Goal: Task Accomplishment & Management: Use online tool/utility

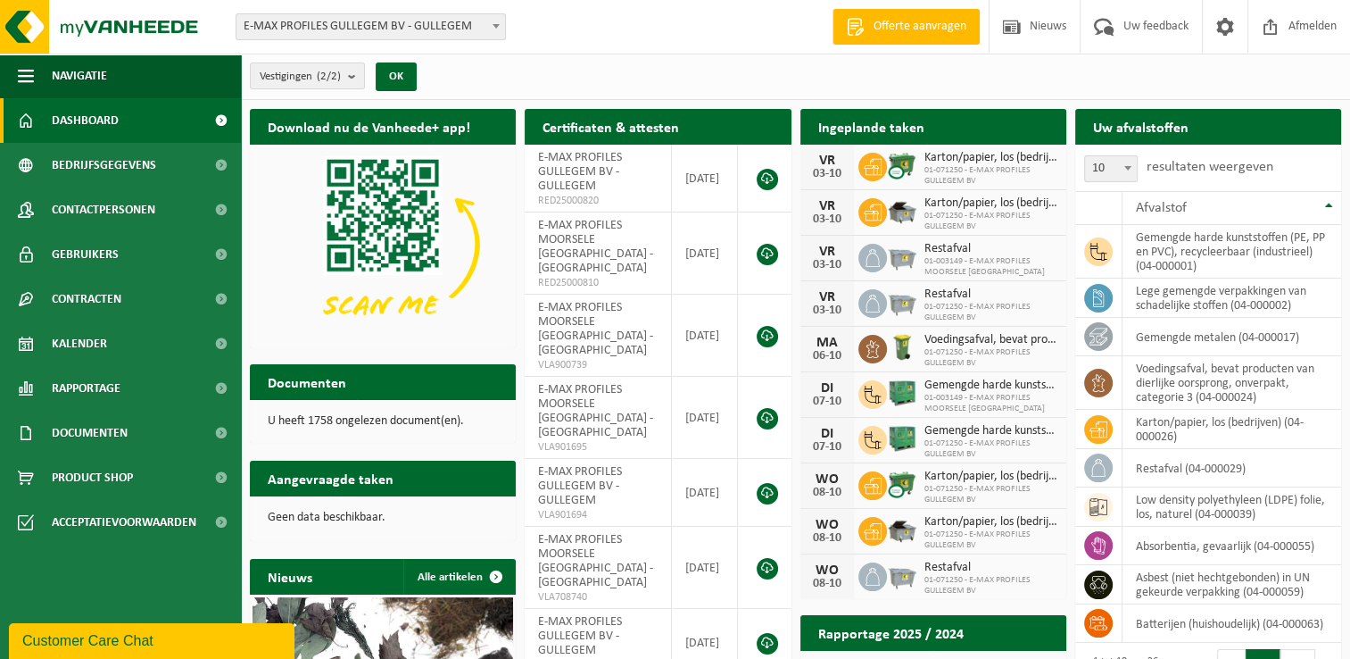
click at [498, 24] on b at bounding box center [496, 26] width 7 height 4
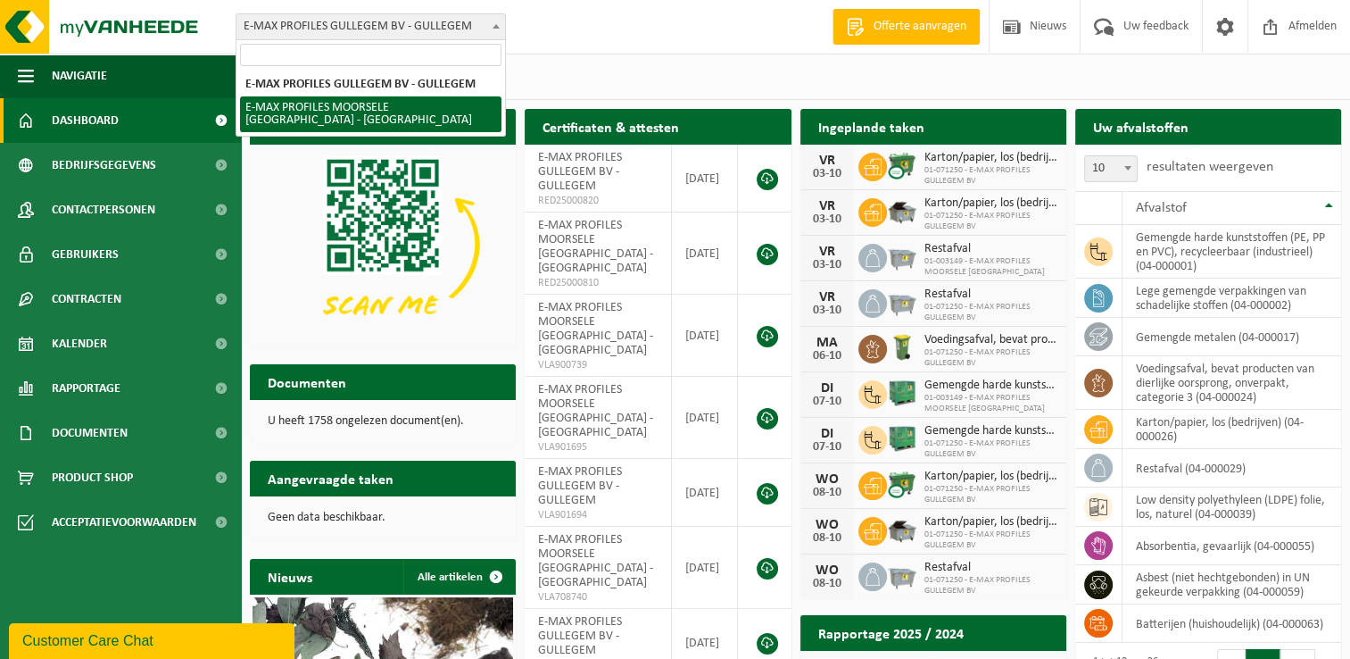
select select "172"
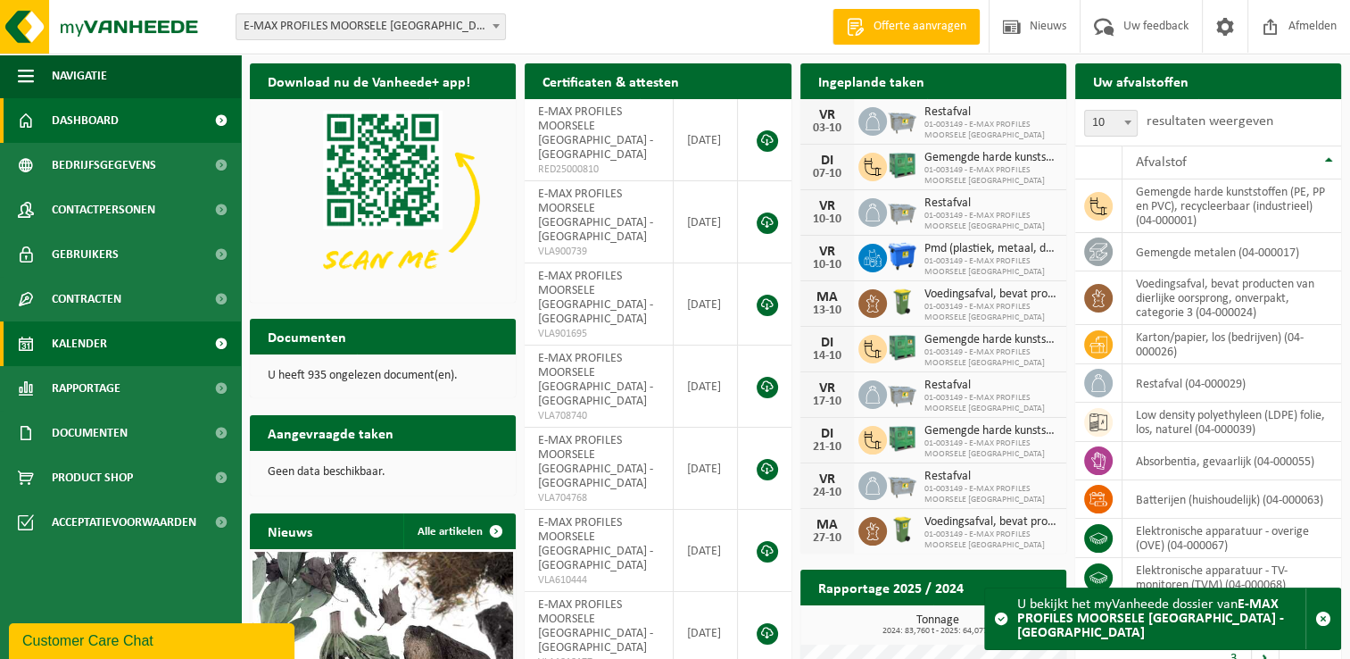
click at [95, 344] on span "Kalender" at bounding box center [79, 343] width 55 height 45
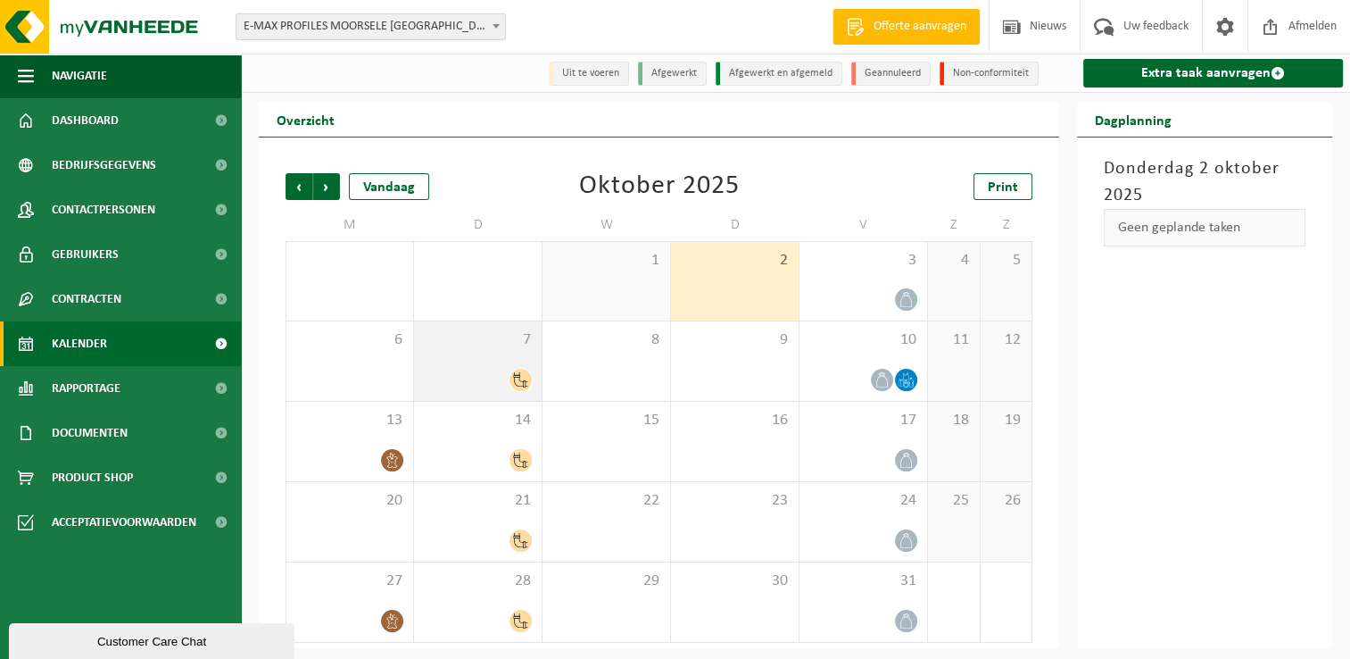
click at [486, 334] on span "7" at bounding box center [478, 340] width 110 height 20
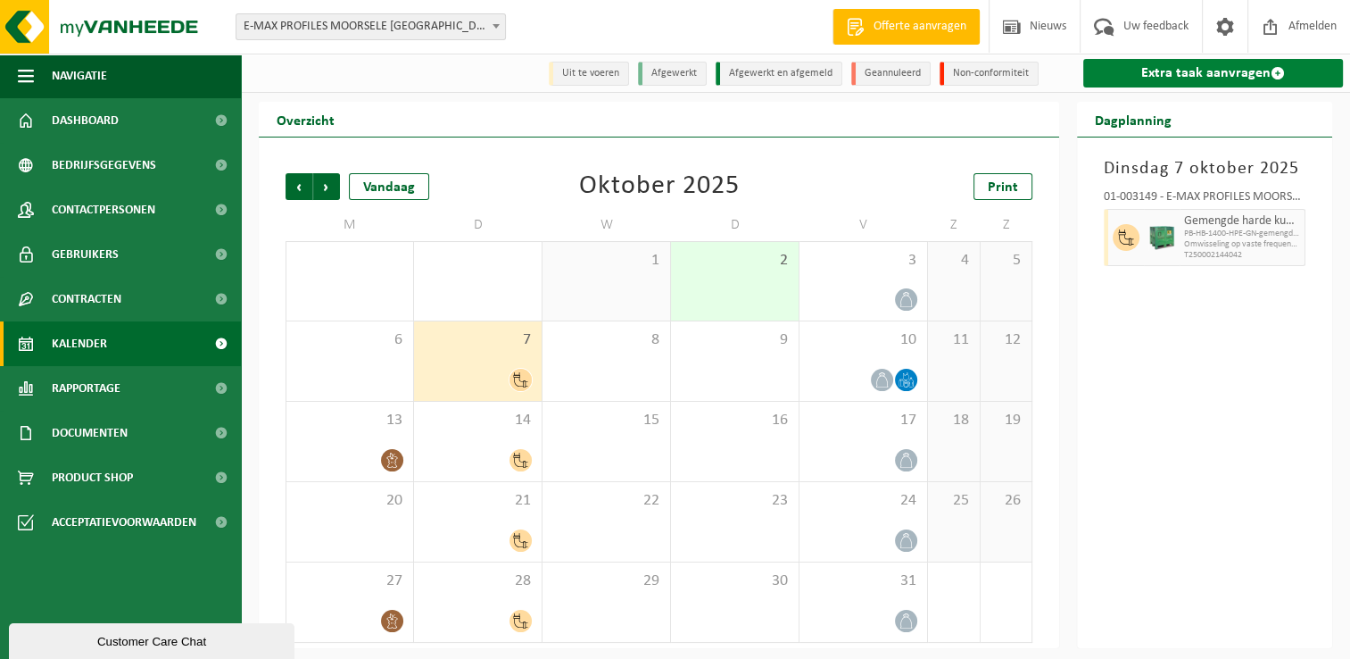
click at [1199, 67] on link "Extra taak aanvragen" at bounding box center [1213, 73] width 260 height 29
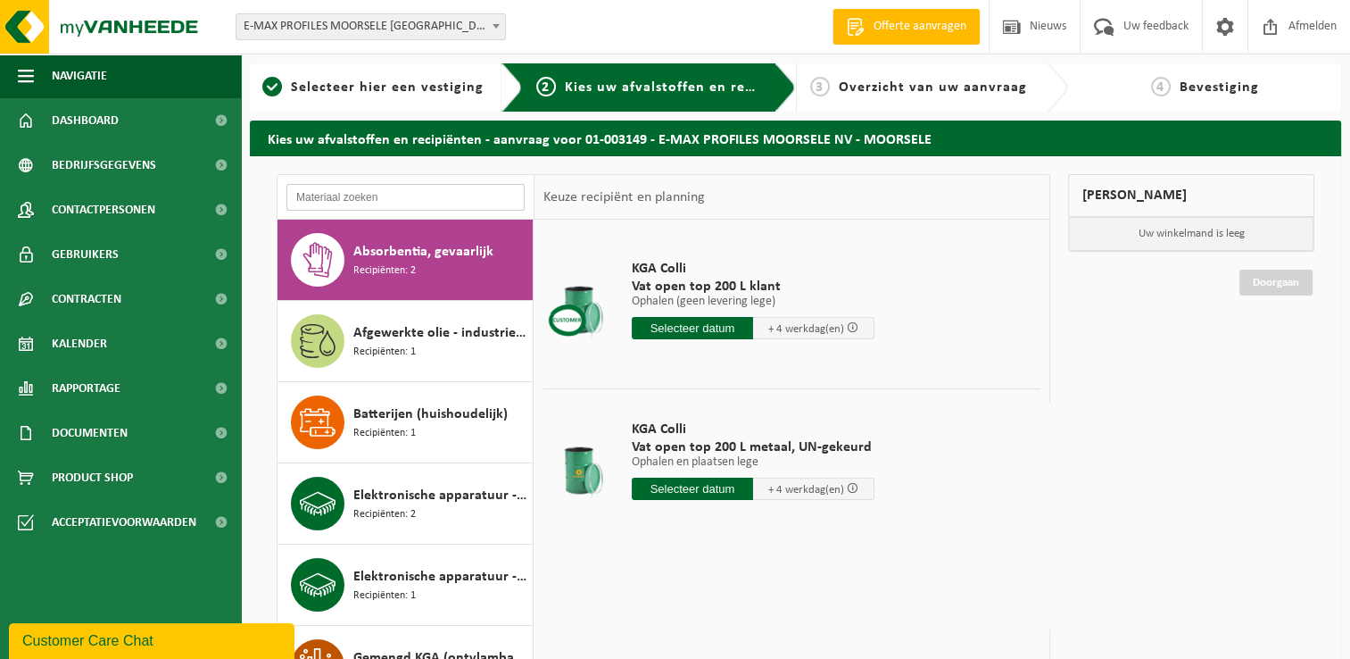
click at [361, 191] on input "text" at bounding box center [405, 197] width 238 height 27
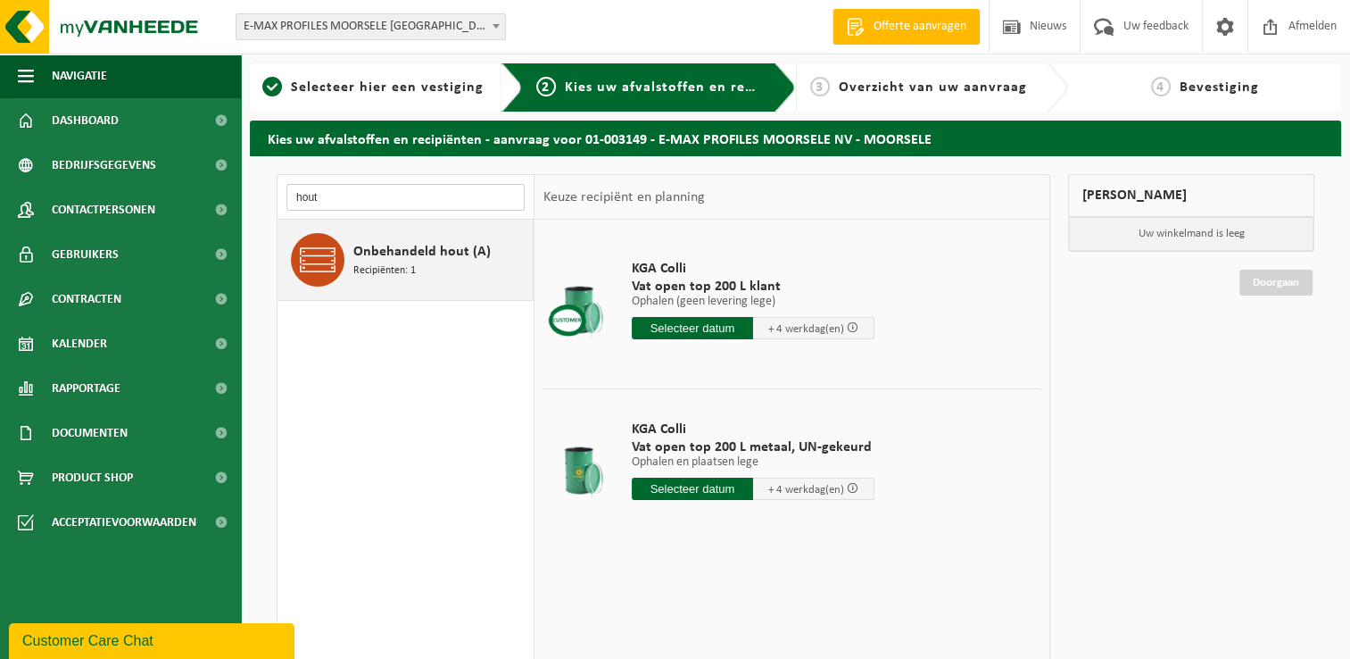
type input "hout"
click at [368, 264] on span "Recipiënten: 1" at bounding box center [384, 270] width 62 height 17
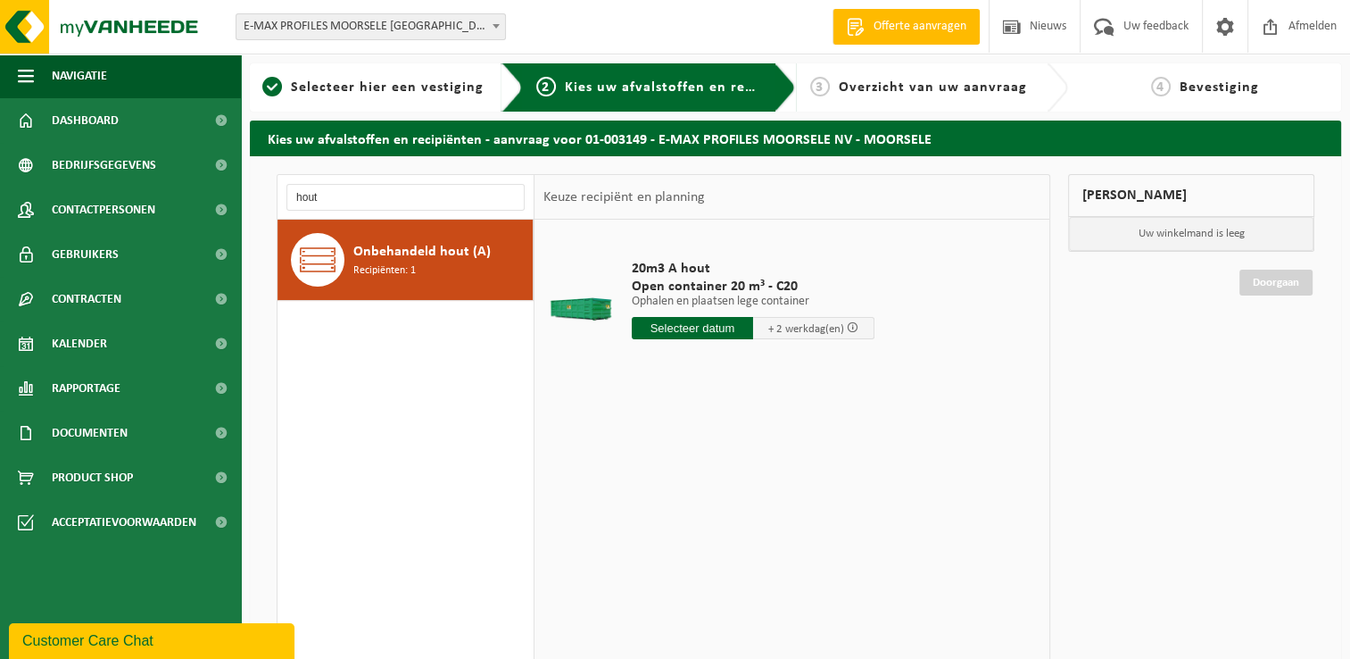
click at [708, 327] on input "text" at bounding box center [692, 328] width 121 height 22
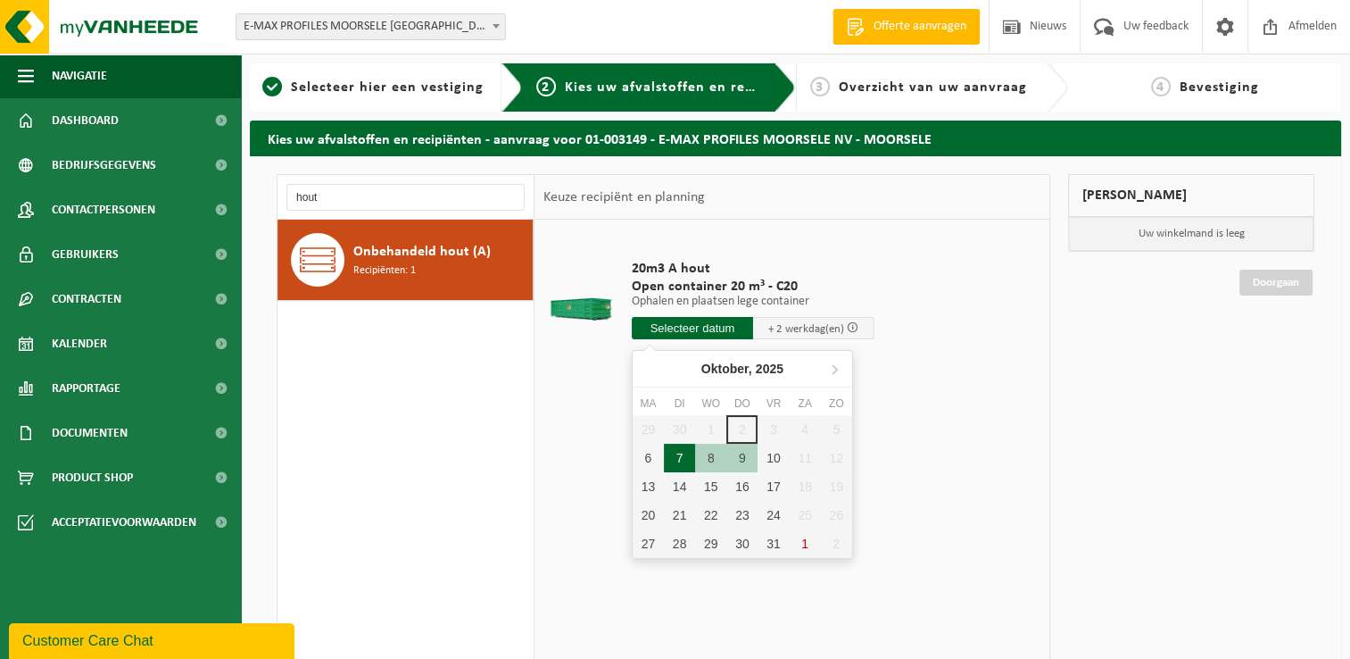
click at [685, 454] on div "7" at bounding box center [679, 457] width 31 height 29
type input "Van 2025-10-07"
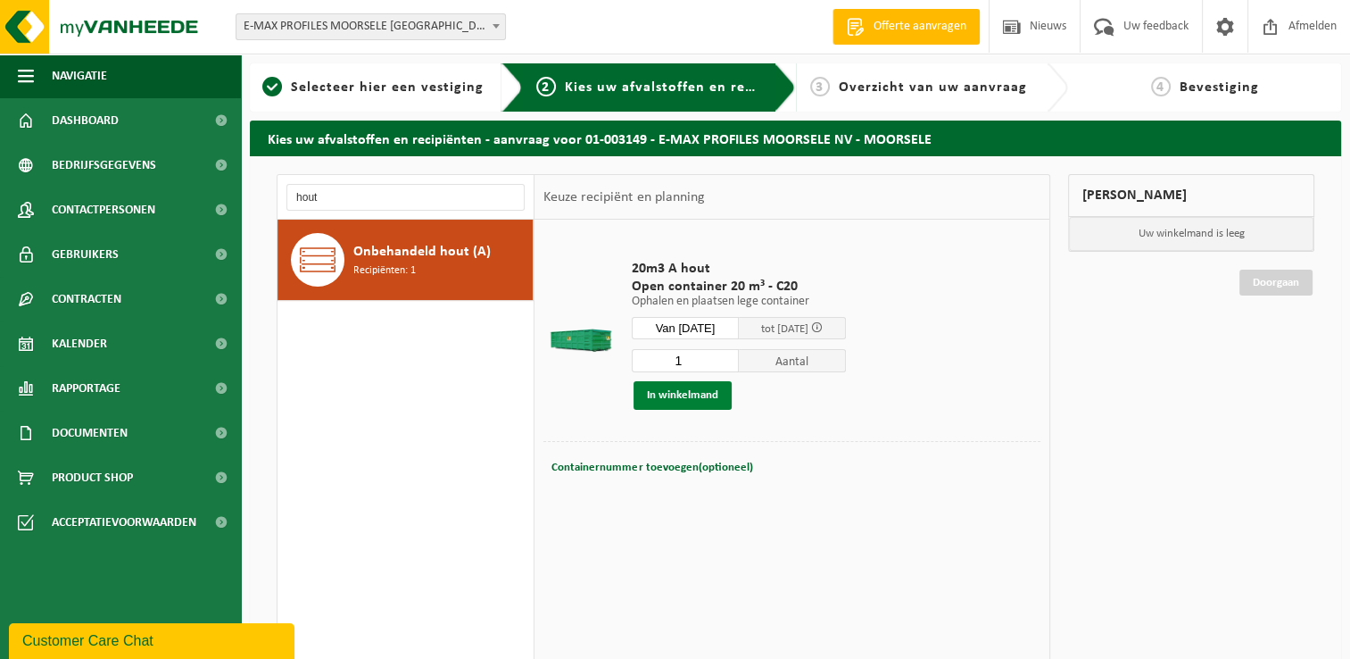
click at [704, 394] on button "In winkelmand" at bounding box center [683, 395] width 98 height 29
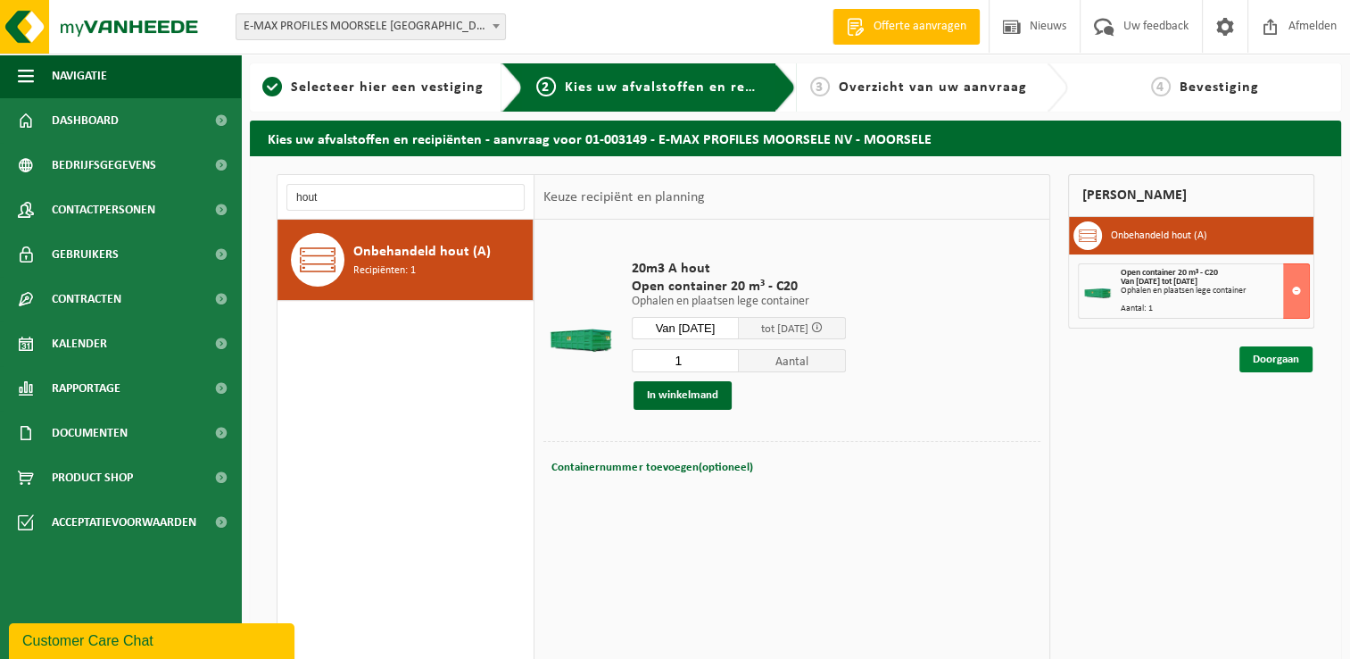
click at [1273, 361] on link "Doorgaan" at bounding box center [1275, 359] width 73 height 26
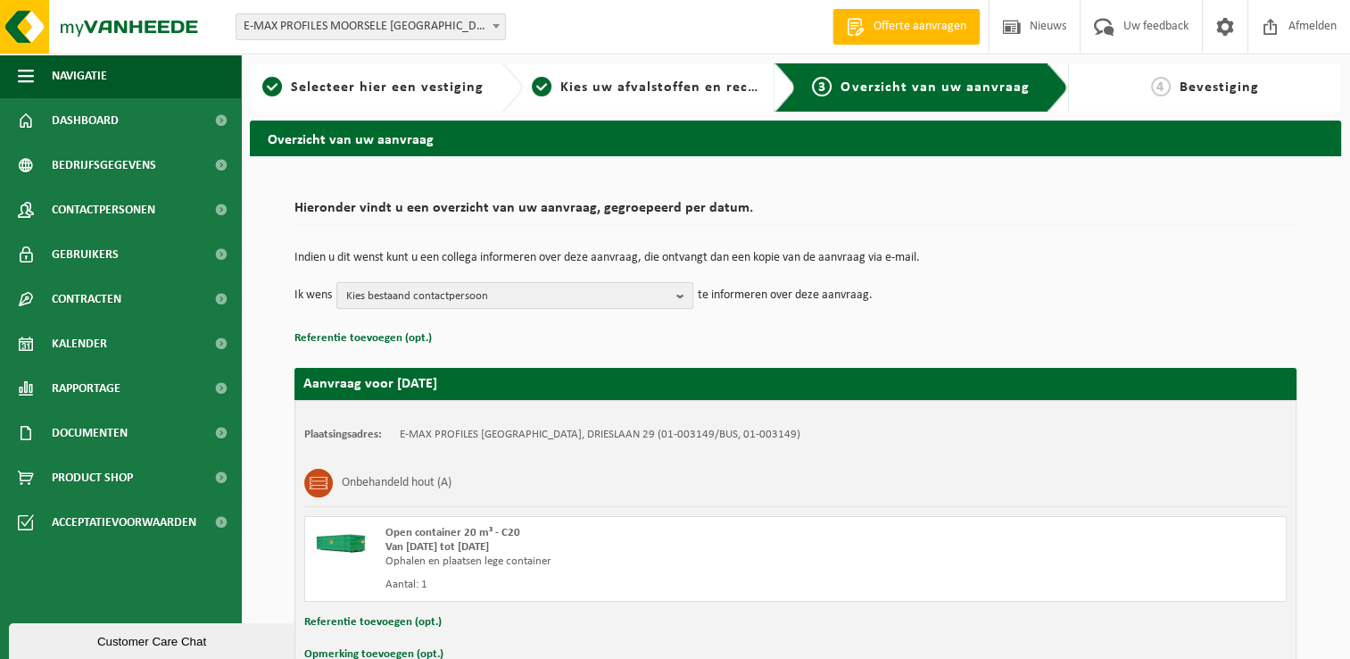
click at [678, 290] on b "button" at bounding box center [684, 295] width 16 height 25
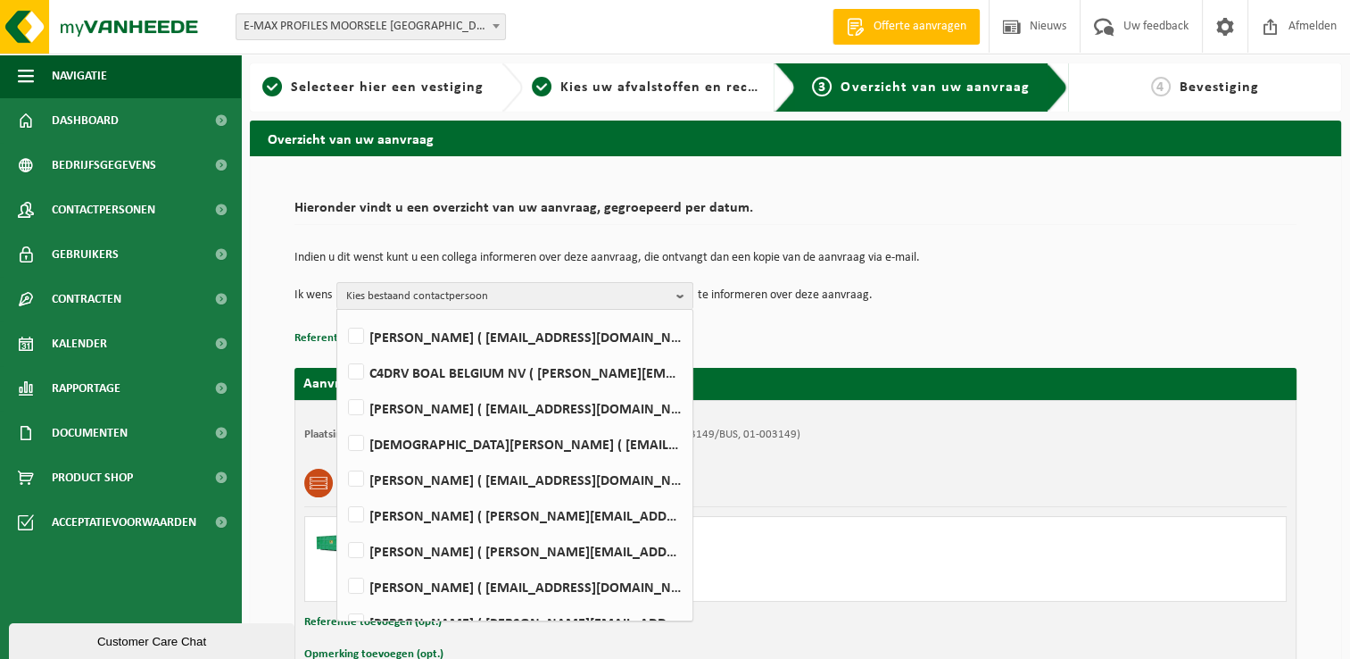
scroll to position [36, 0]
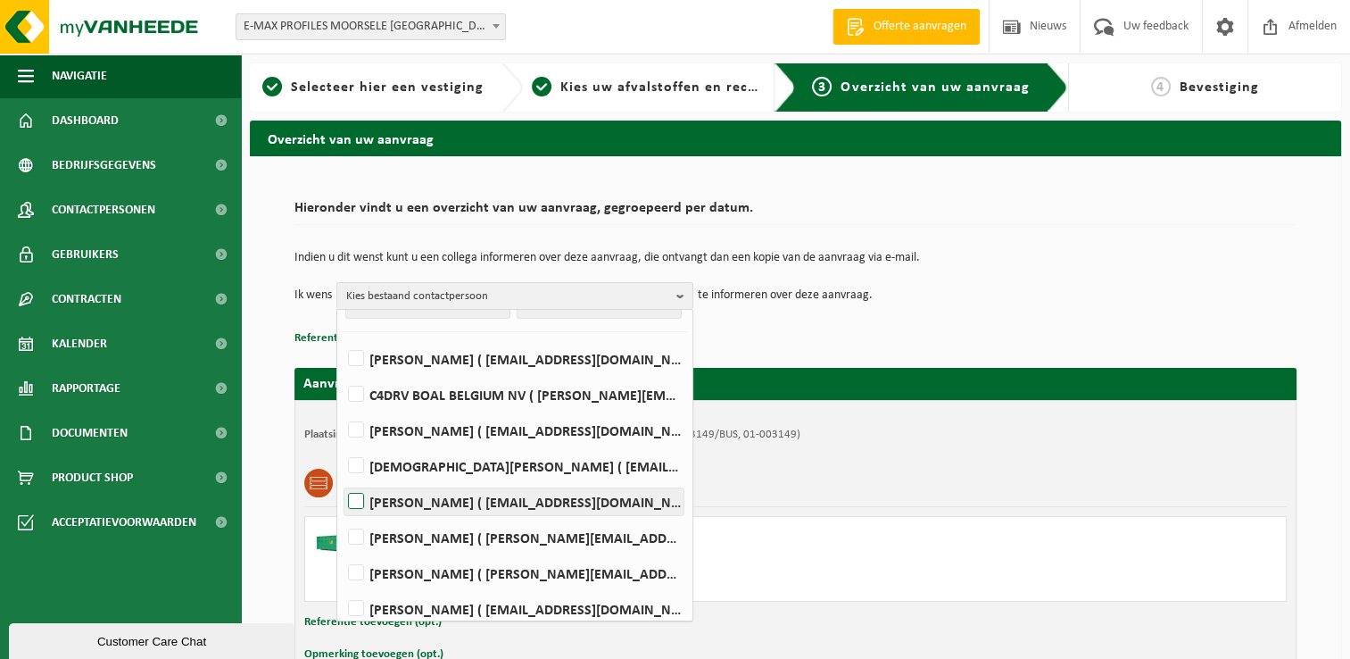
click at [349, 501] on label "[PERSON_NAME] ( [EMAIL_ADDRESS][DOMAIN_NAME] )" at bounding box center [513, 501] width 339 height 27
click at [342, 479] on input "[PERSON_NAME] ( [EMAIL_ADDRESS][DOMAIN_NAME] )" at bounding box center [341, 478] width 1 height 1
checkbox input "true"
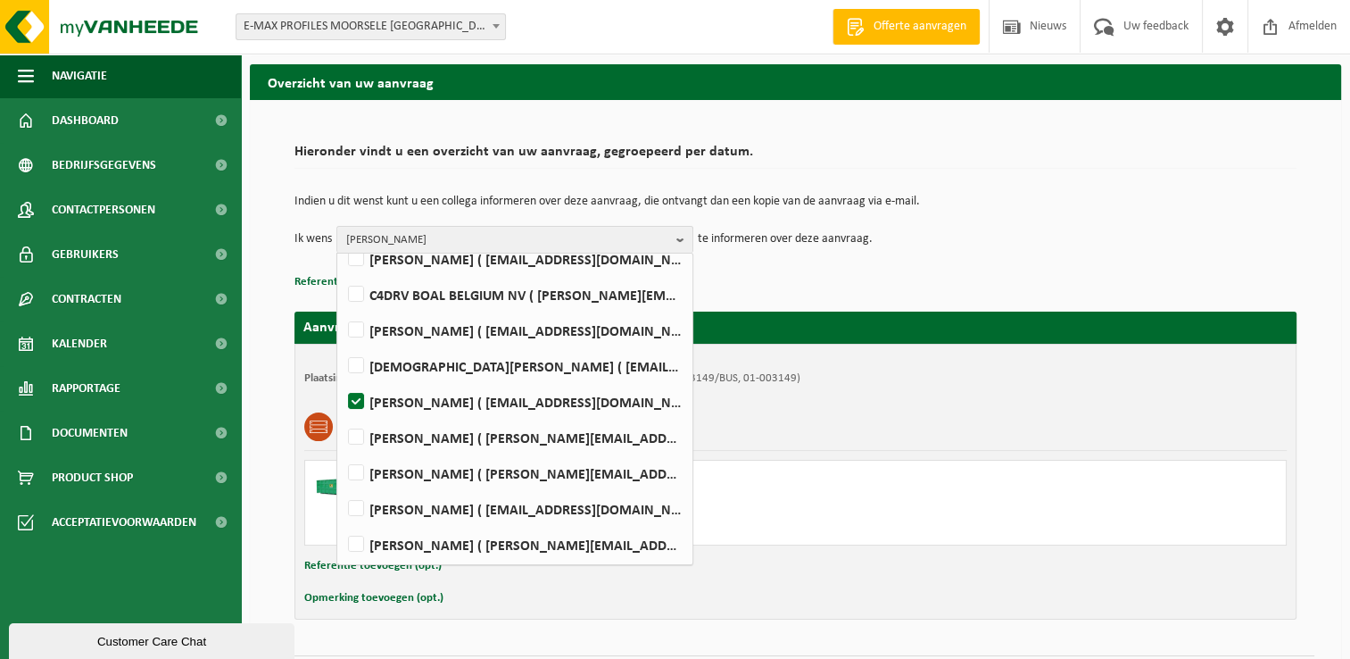
scroll to position [105, 0]
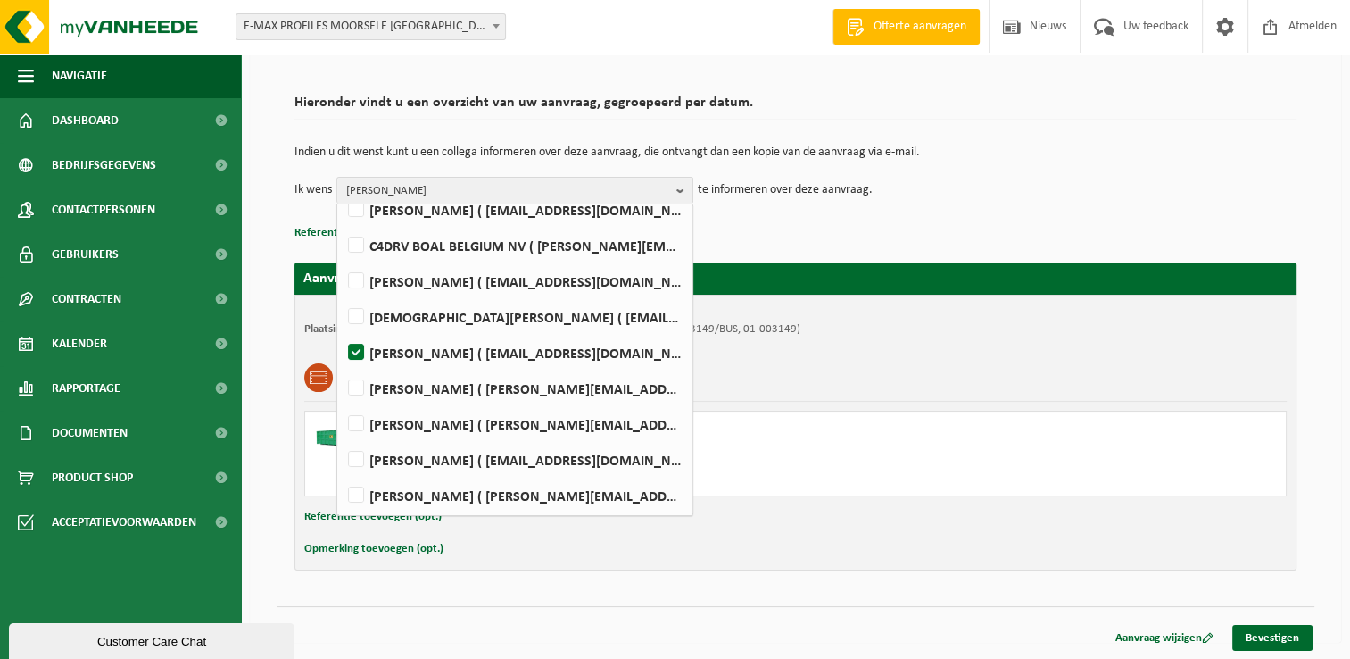
click at [764, 240] on p "Referentie toevoegen (opt.)" at bounding box center [795, 232] width 1002 height 23
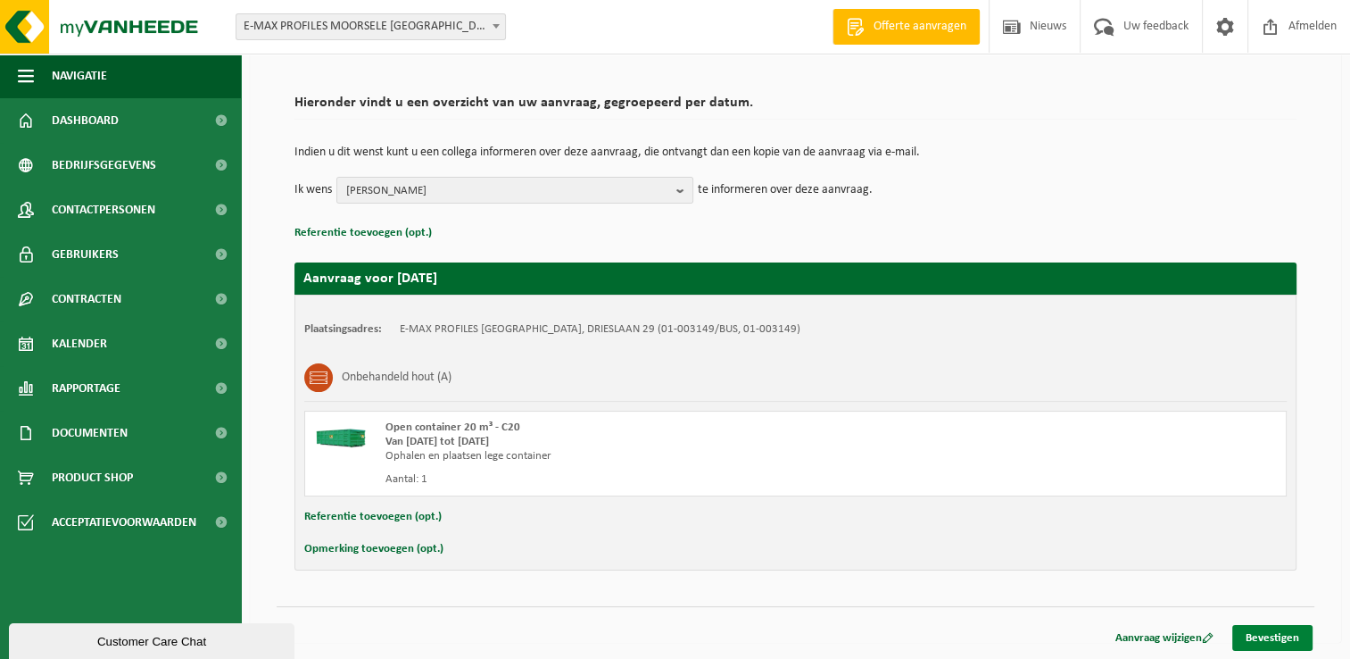
click at [1280, 626] on link "Bevestigen" at bounding box center [1272, 638] width 80 height 26
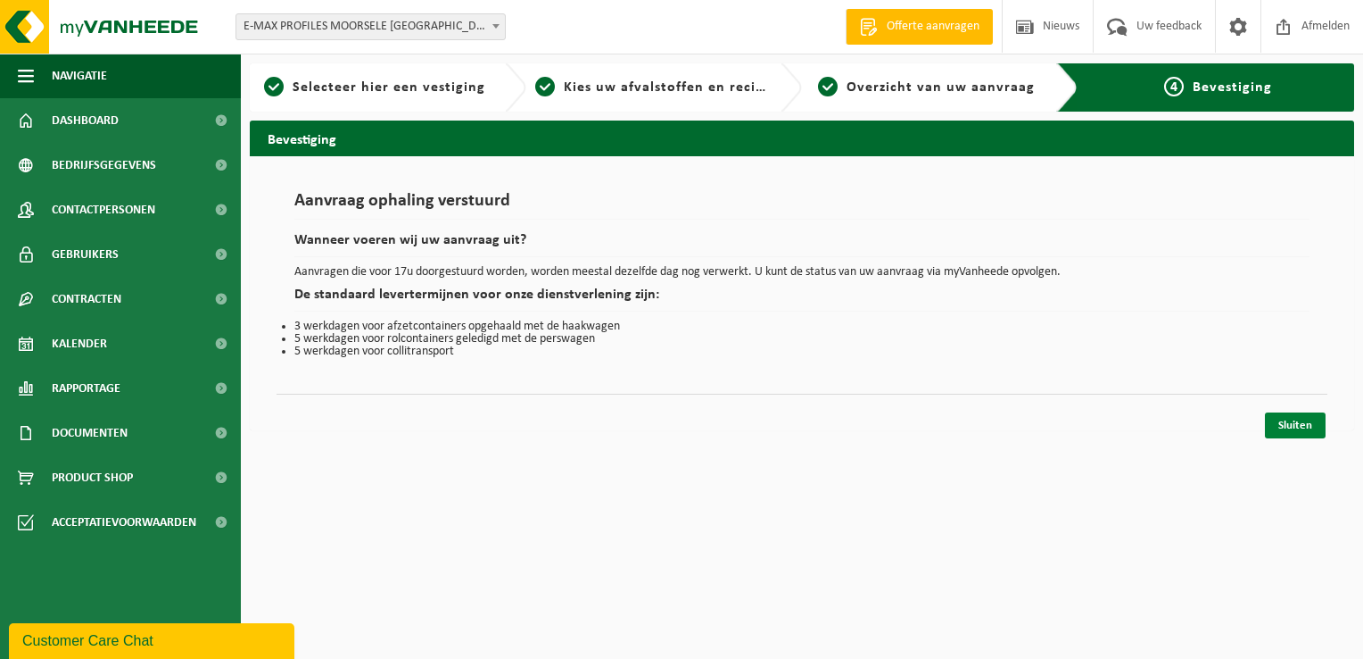
click at [1304, 427] on link "Sluiten" at bounding box center [1295, 425] width 61 height 26
